Goal: Task Accomplishment & Management: Manage account settings

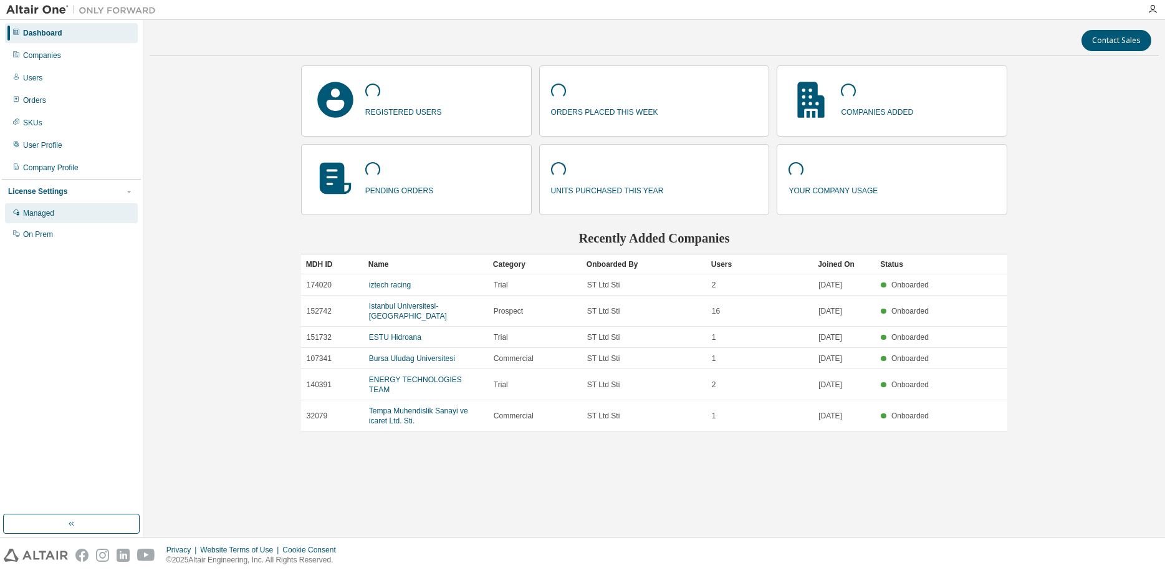
click at [41, 211] on div "Managed" at bounding box center [38, 213] width 31 height 10
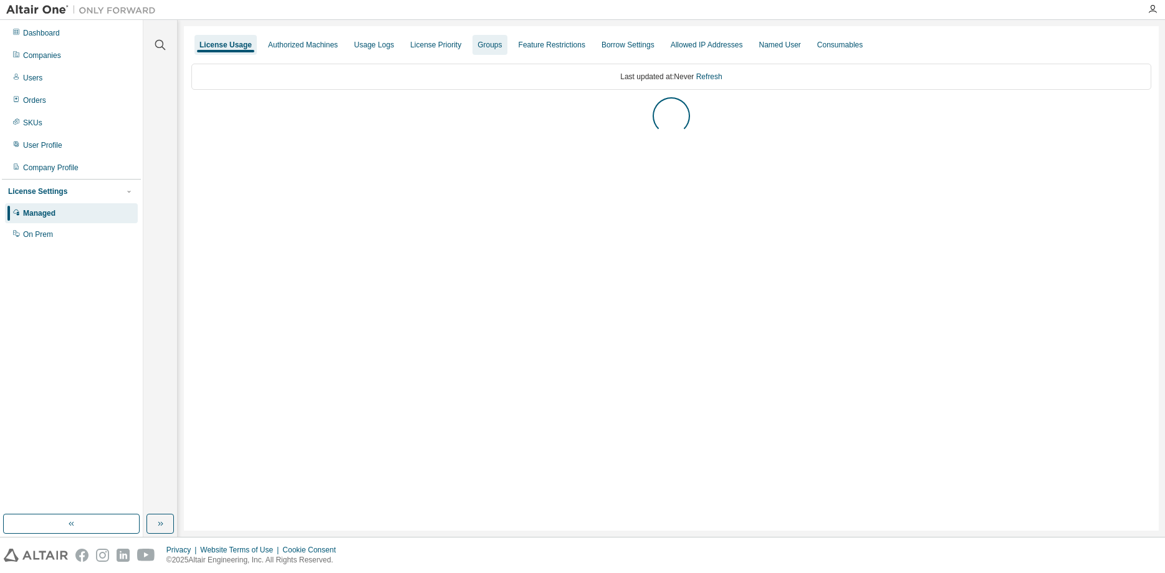
click at [494, 42] on div "Groups" at bounding box center [490, 45] width 24 height 10
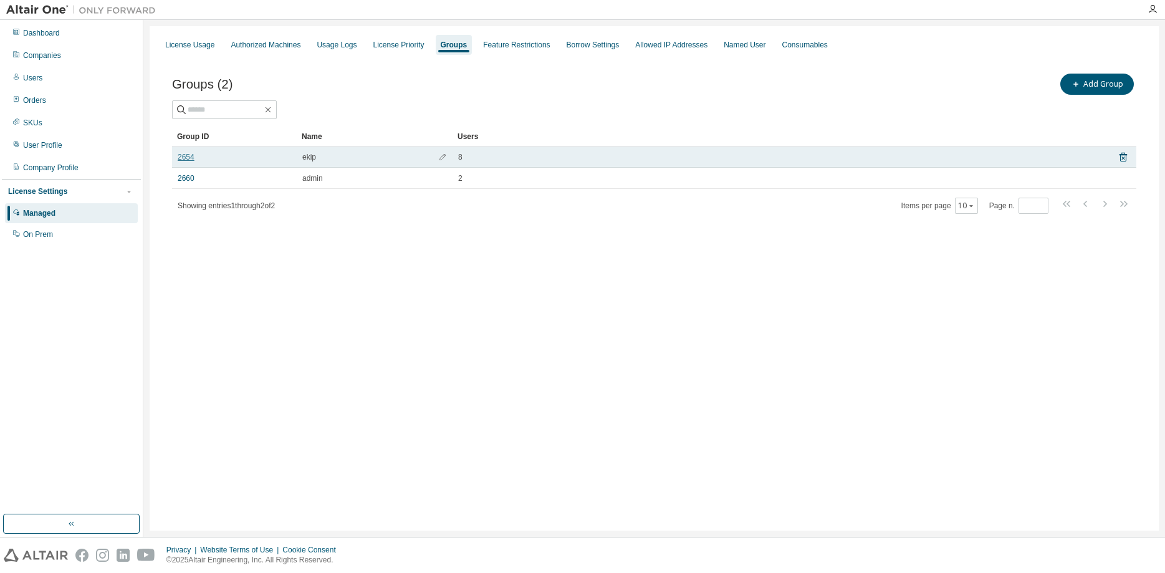
click at [194, 160] on link "2654" at bounding box center [186, 157] width 17 height 10
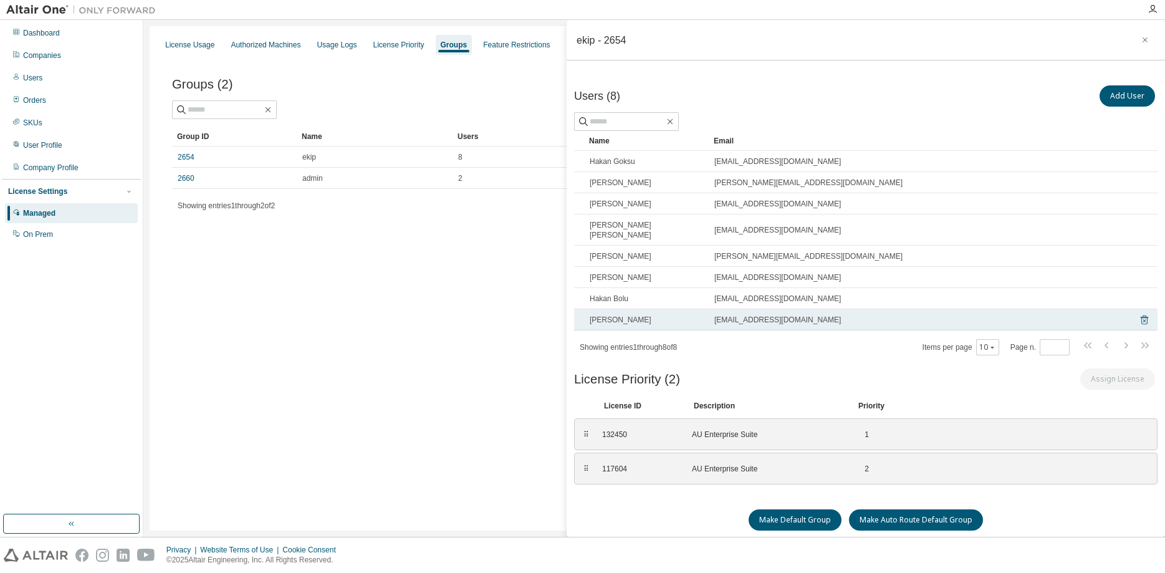
click at [1144, 312] on icon at bounding box center [1144, 319] width 11 height 15
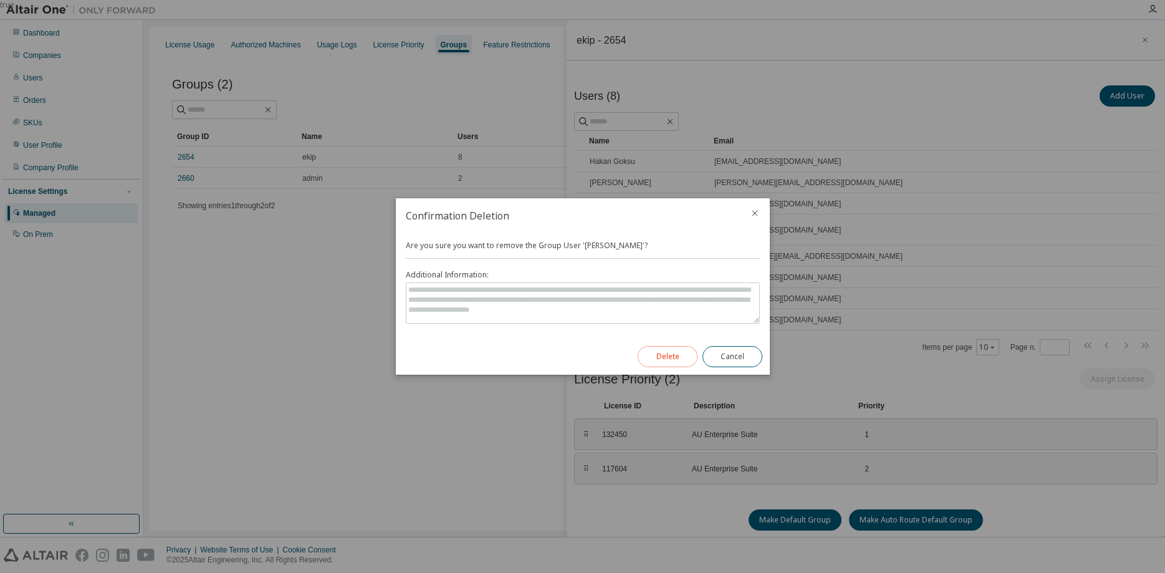
click at [671, 358] on button "Delete" at bounding box center [668, 356] width 60 height 21
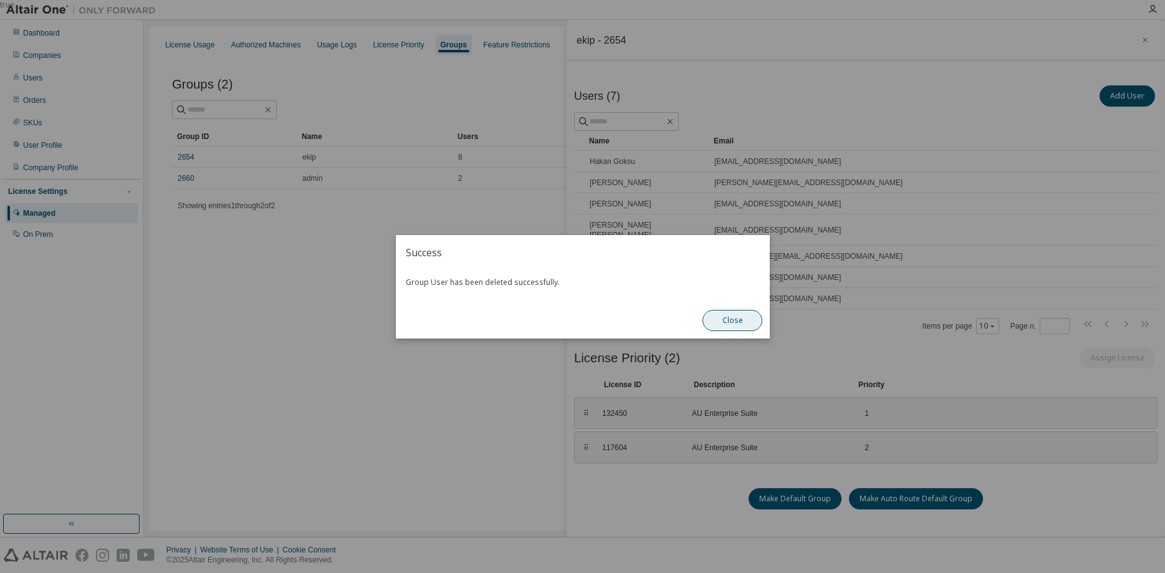
click at [742, 324] on button "Close" at bounding box center [733, 320] width 60 height 21
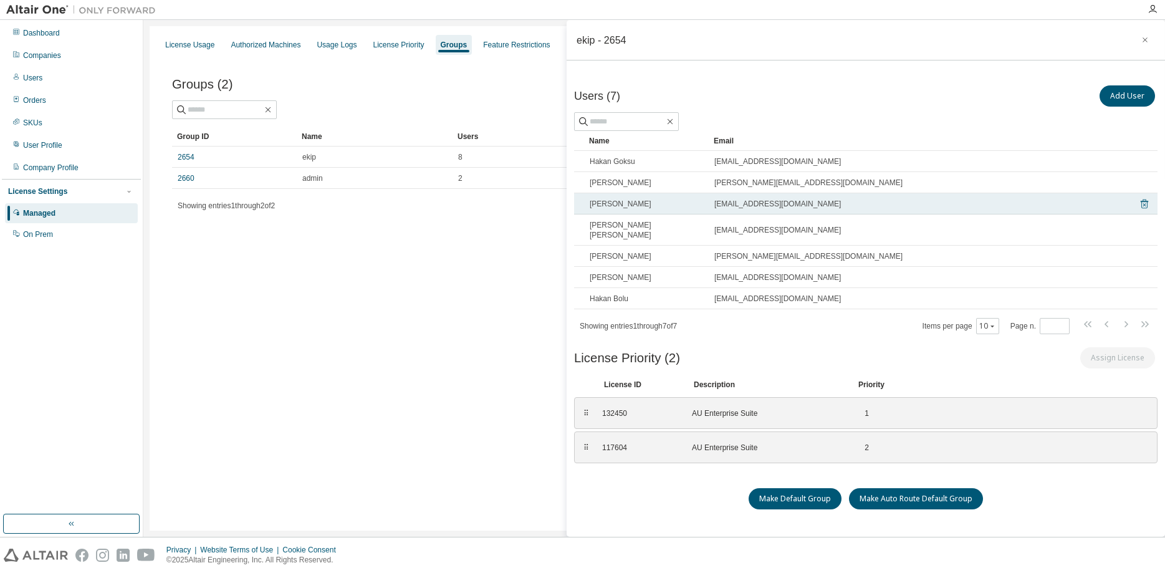
click at [1146, 204] on icon at bounding box center [1144, 204] width 3 height 3
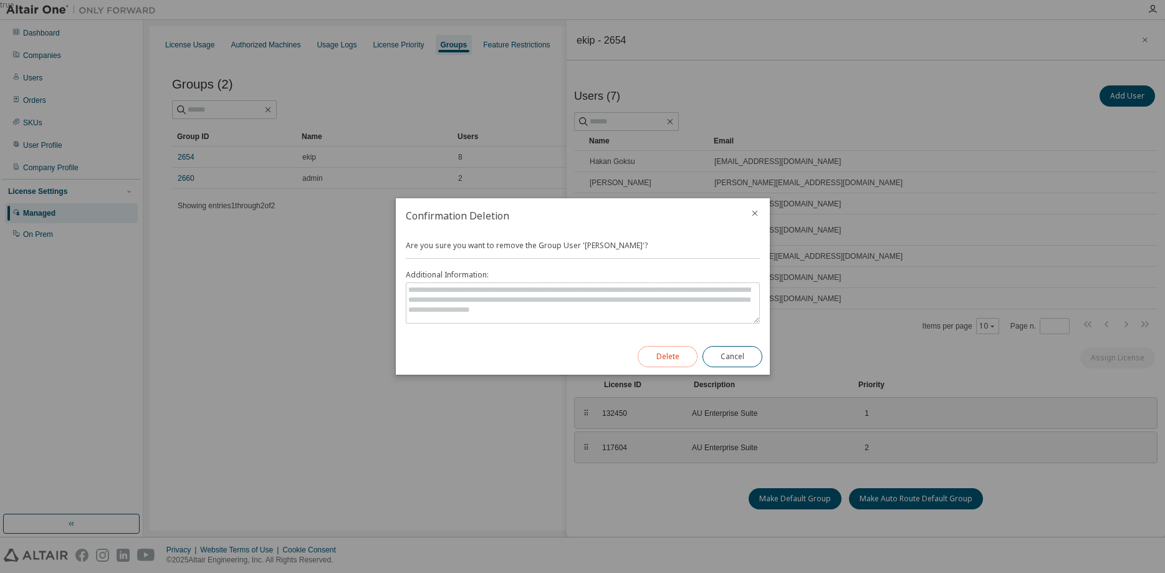
click at [676, 357] on button "Delete" at bounding box center [668, 356] width 60 height 21
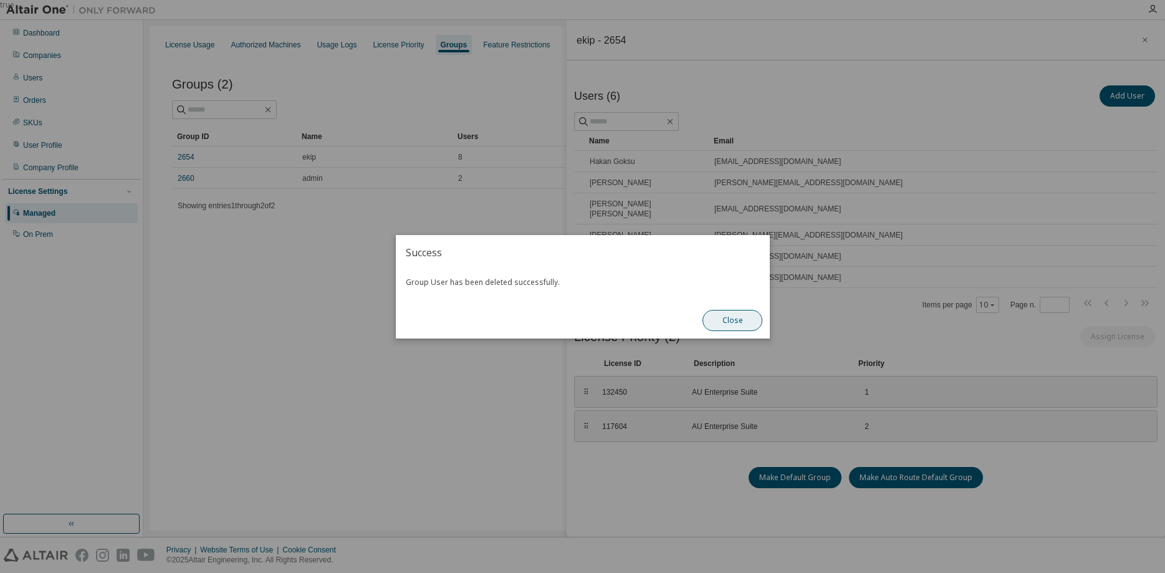
click at [737, 320] on button "Close" at bounding box center [733, 320] width 60 height 21
